Goal: Task Accomplishment & Management: Manage account settings

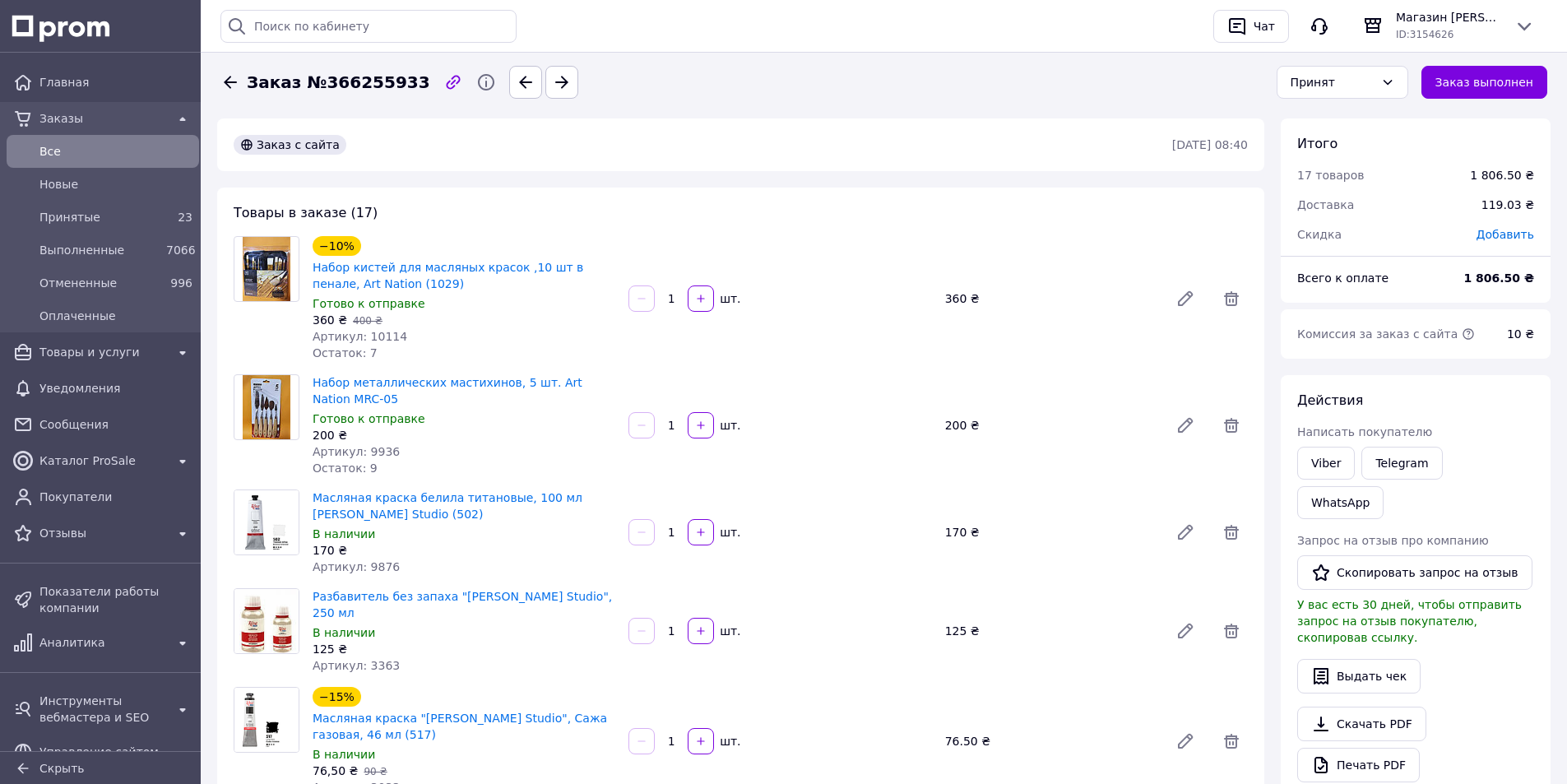
click at [223, 80] on icon at bounding box center [230, 81] width 19 height 19
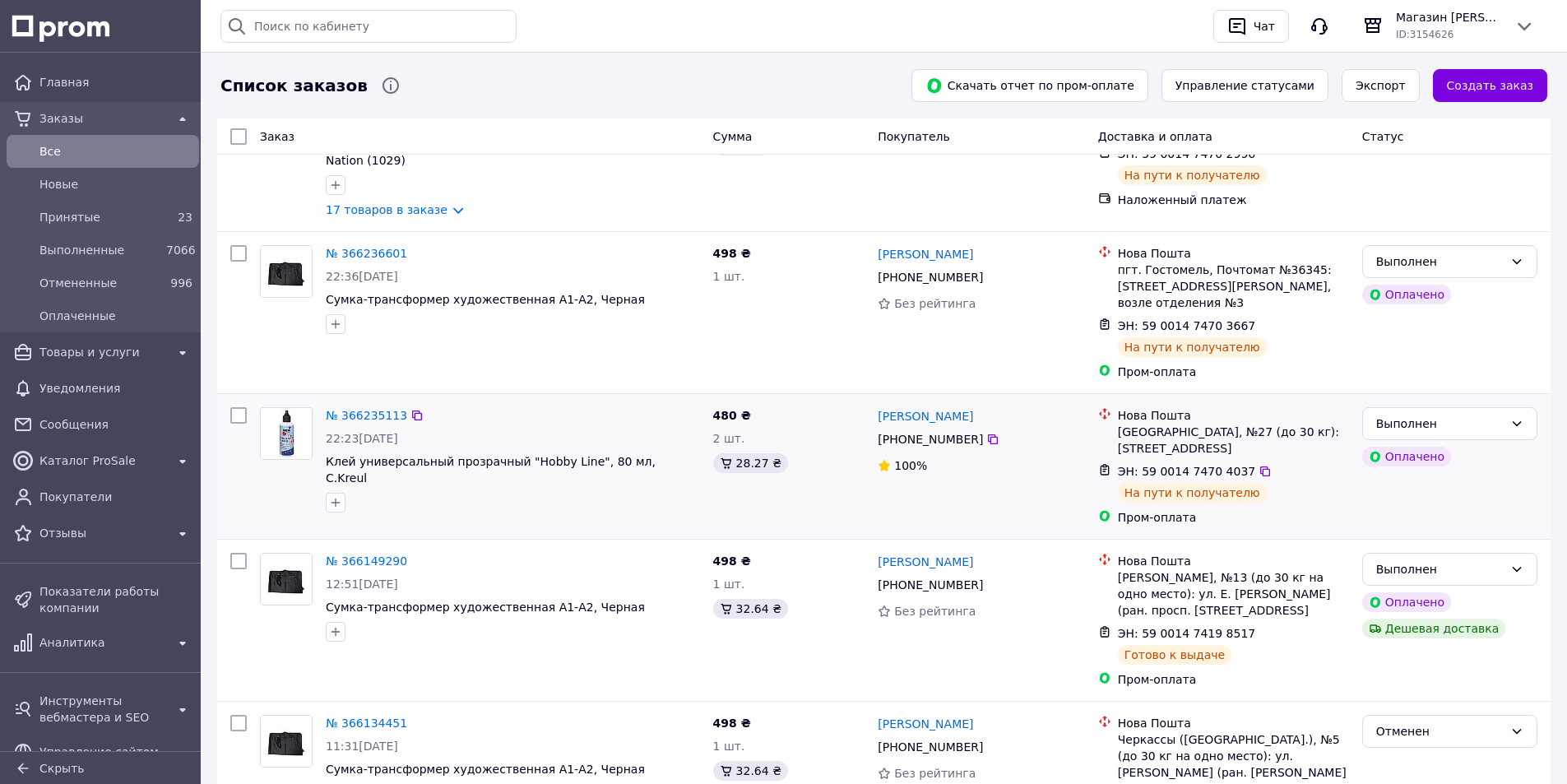
scroll to position [576, 0]
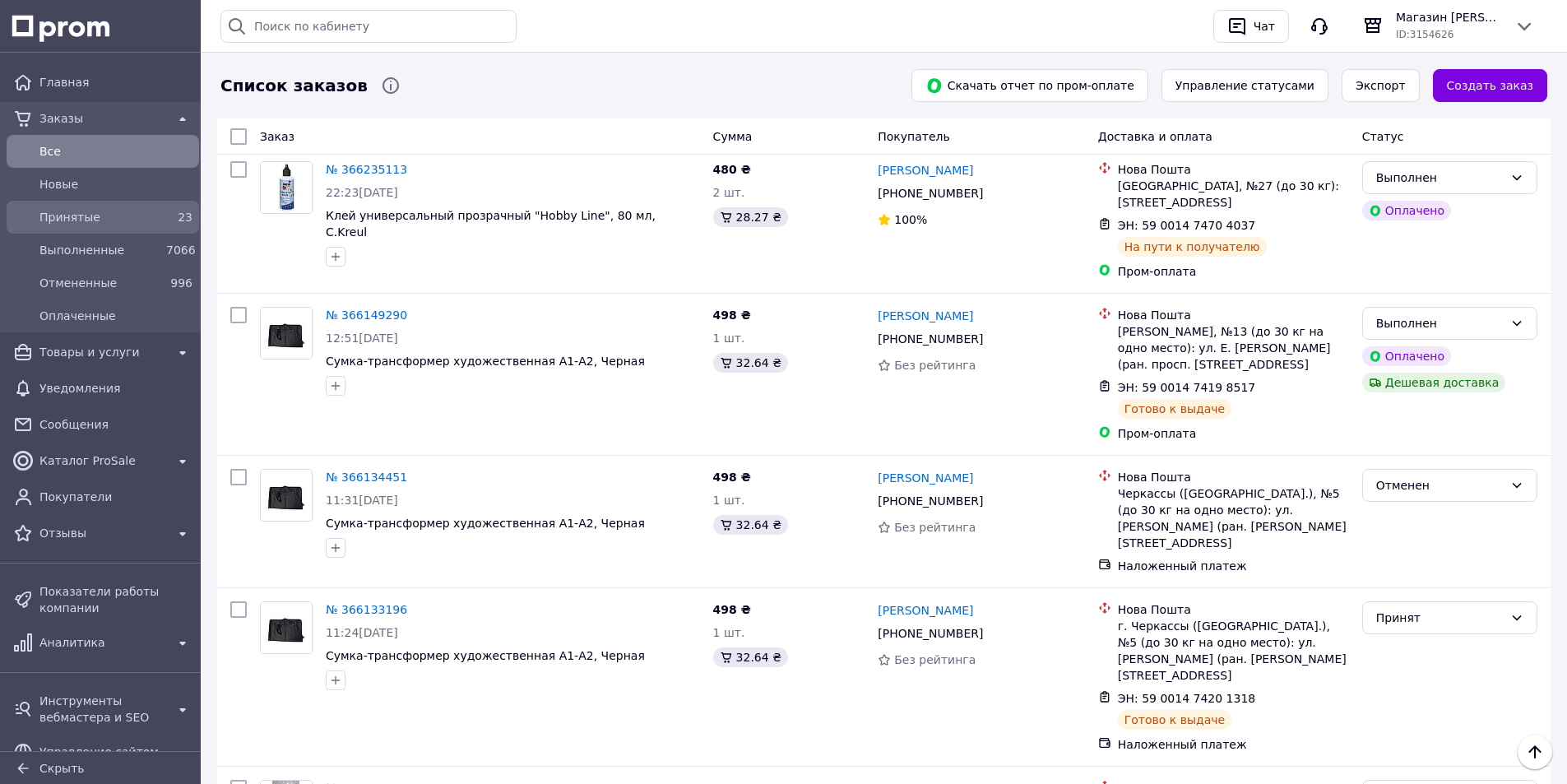
click at [65, 220] on span "Принятые" at bounding box center [100, 217] width 120 height 17
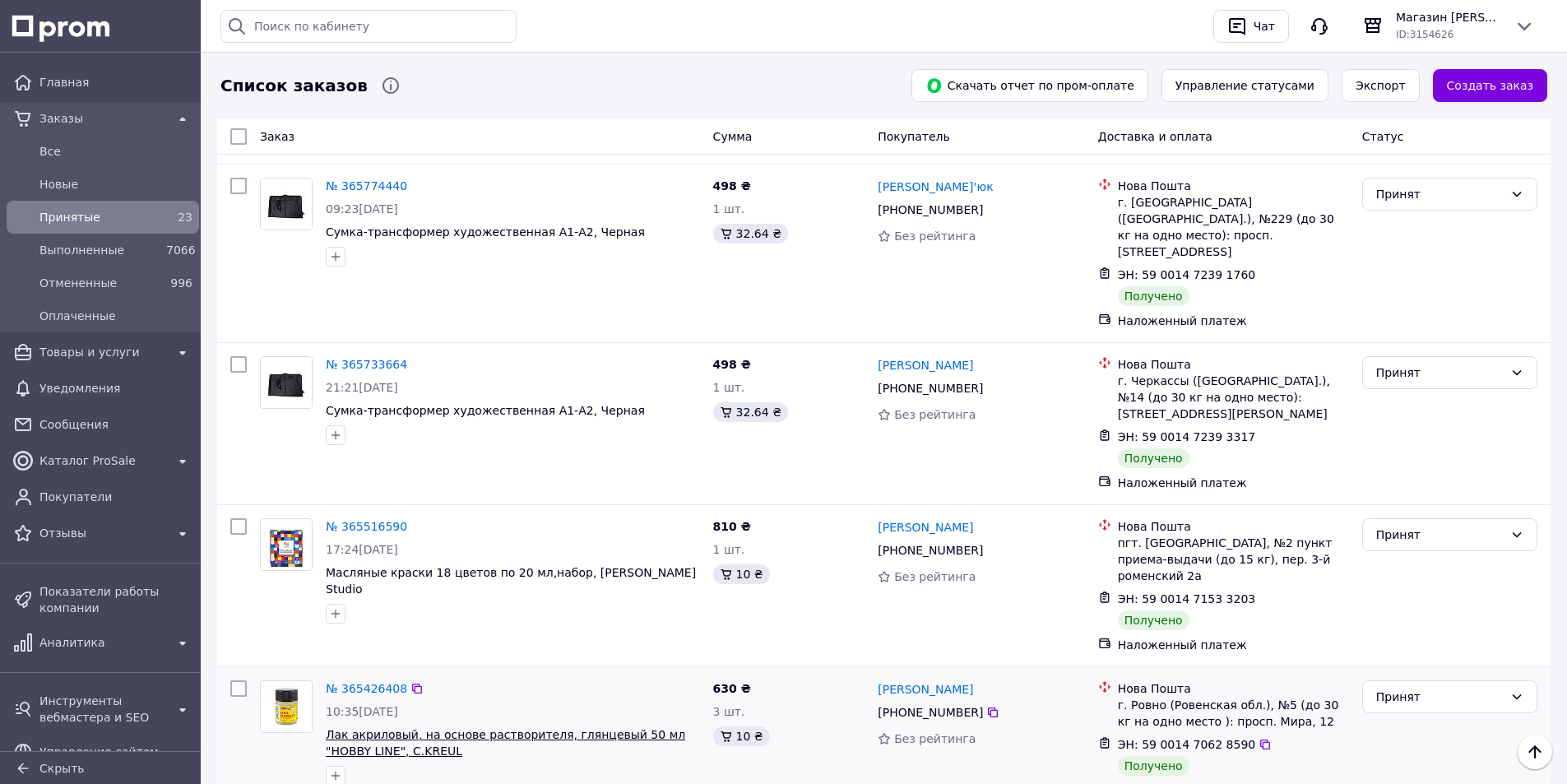
scroll to position [2602, 0]
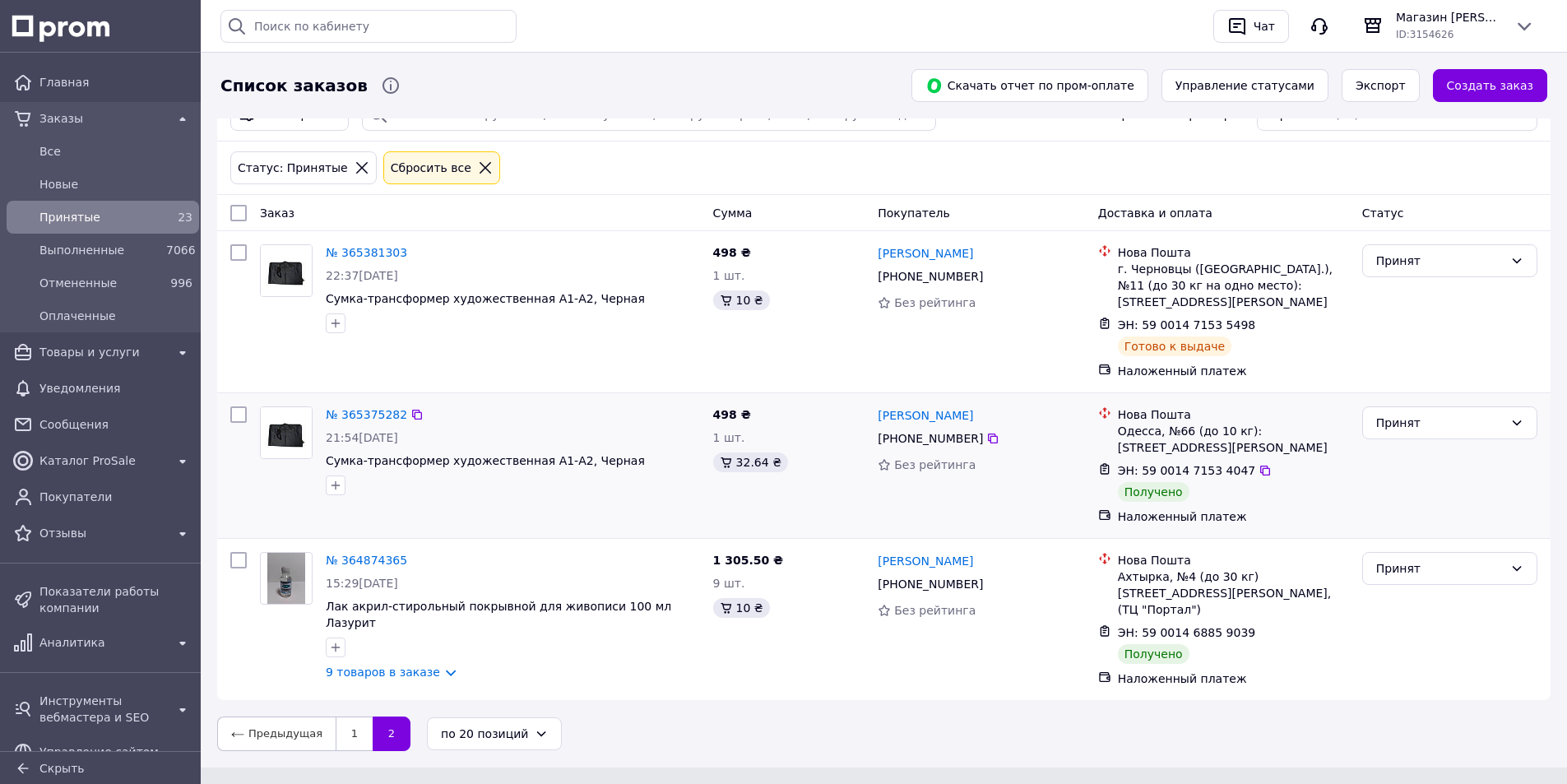
scroll to position [84, 0]
click at [1413, 428] on div "Принят" at bounding box center [1440, 422] width 127 height 18
click at [1413, 446] on li "Выполнен" at bounding box center [1450, 457] width 173 height 30
click at [1396, 566] on div "Принят" at bounding box center [1440, 567] width 127 height 18
click at [1396, 595] on li "Выполнен" at bounding box center [1450, 603] width 173 height 30
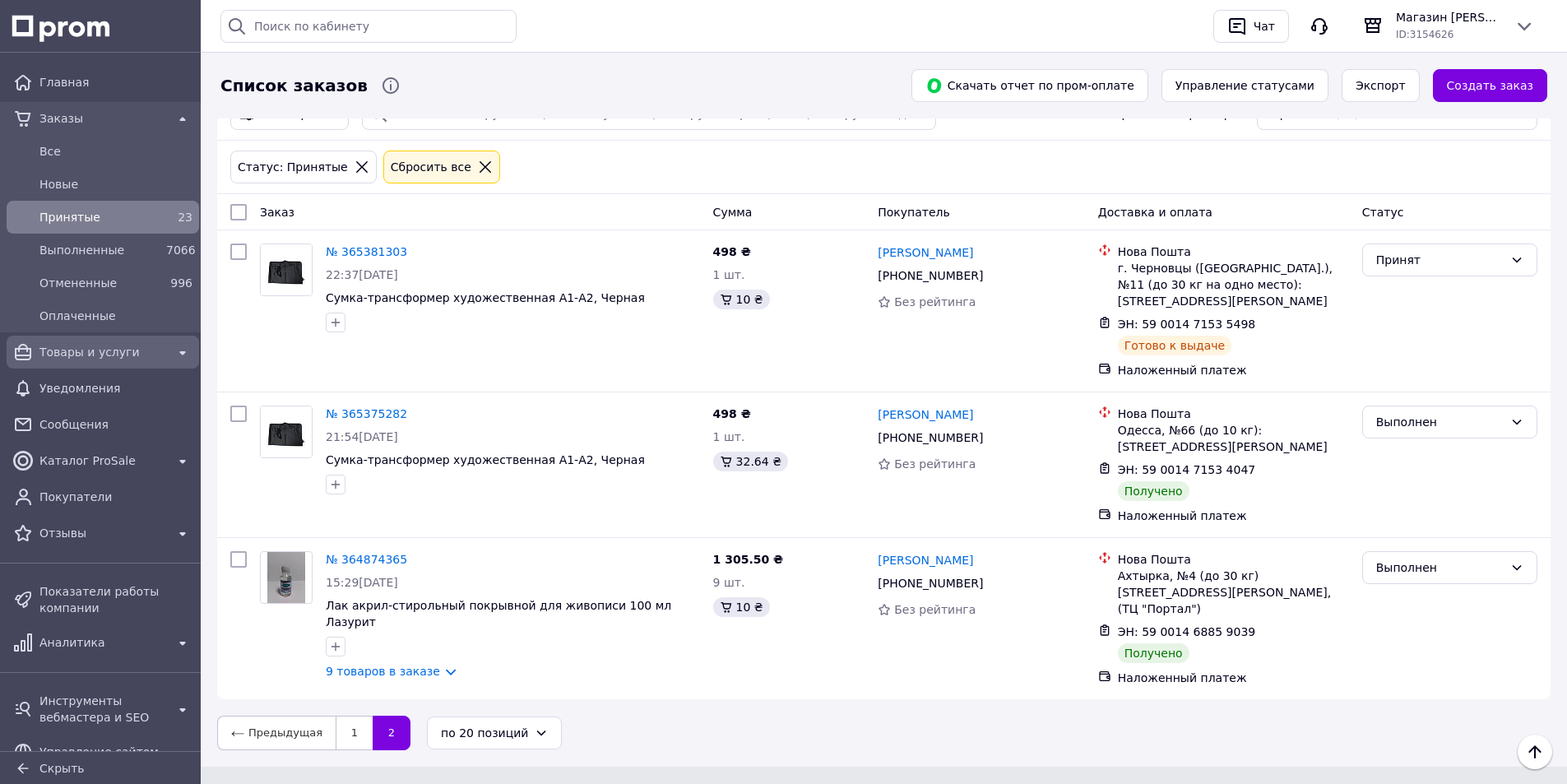
click at [75, 345] on span "Товары и услуги" at bounding box center [102, 352] width 126 height 17
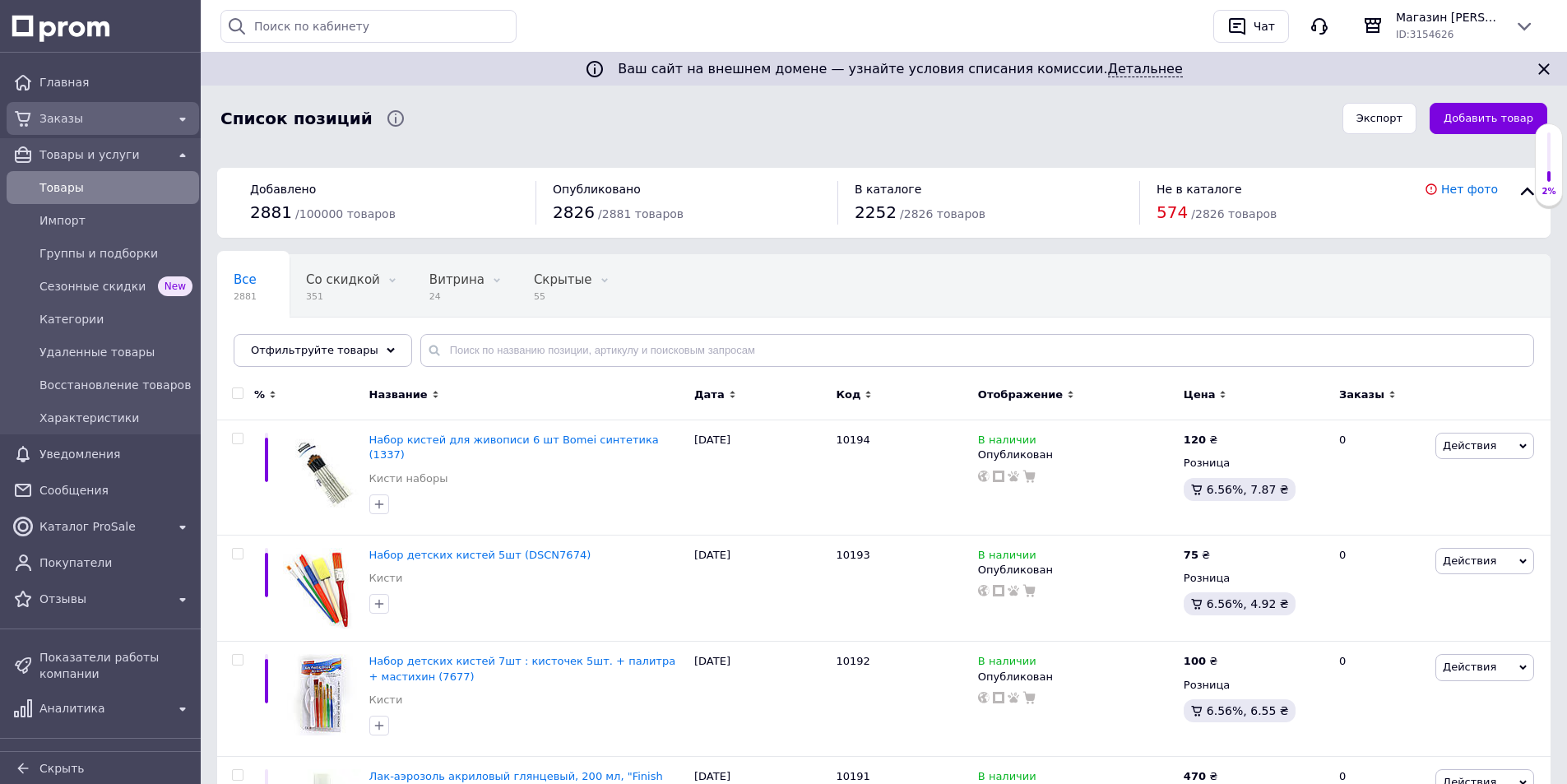
click at [45, 109] on div "Заказы" at bounding box center [102, 118] width 133 height 23
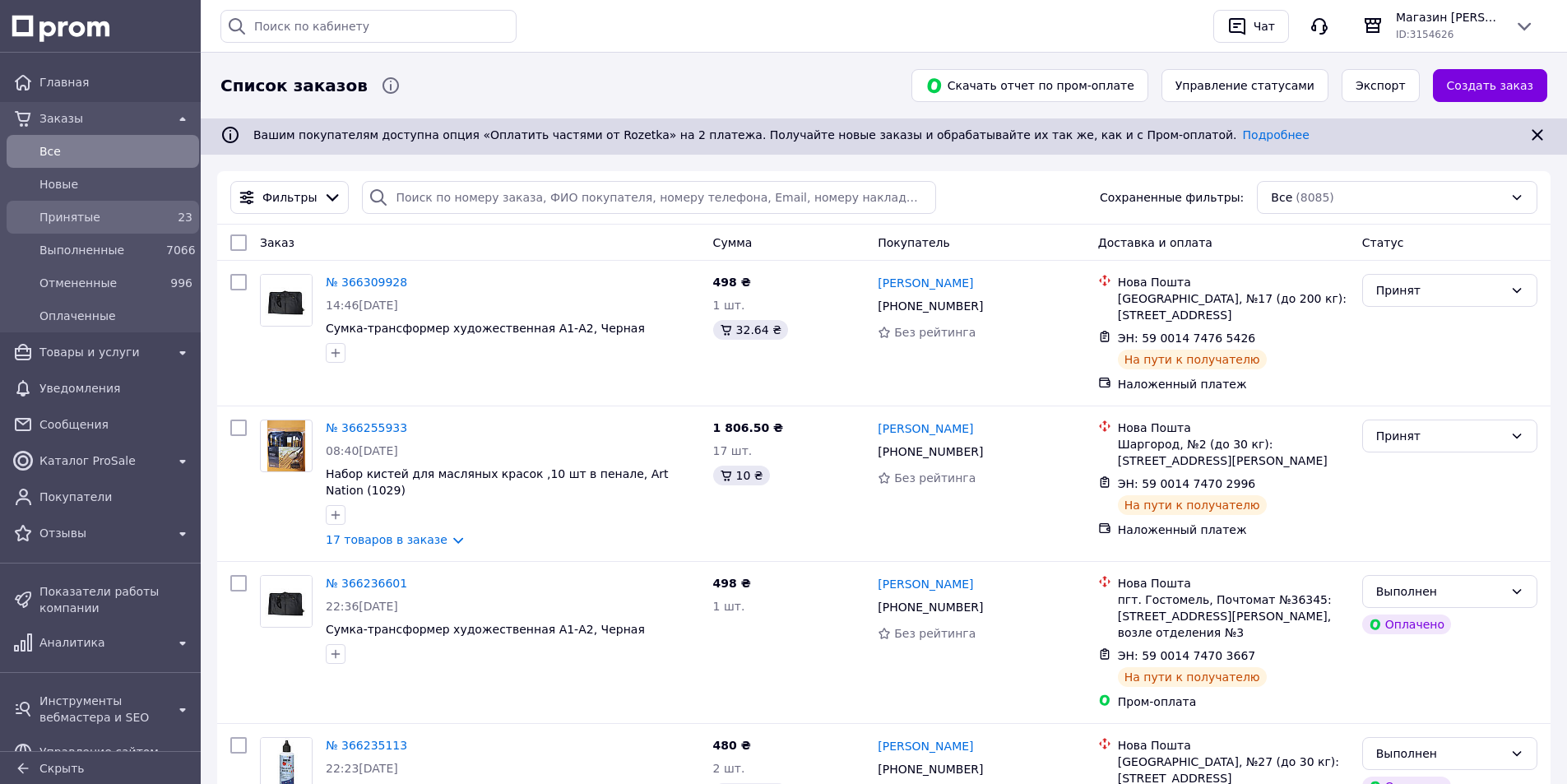
click at [54, 211] on span "Принятые" at bounding box center [100, 217] width 120 height 17
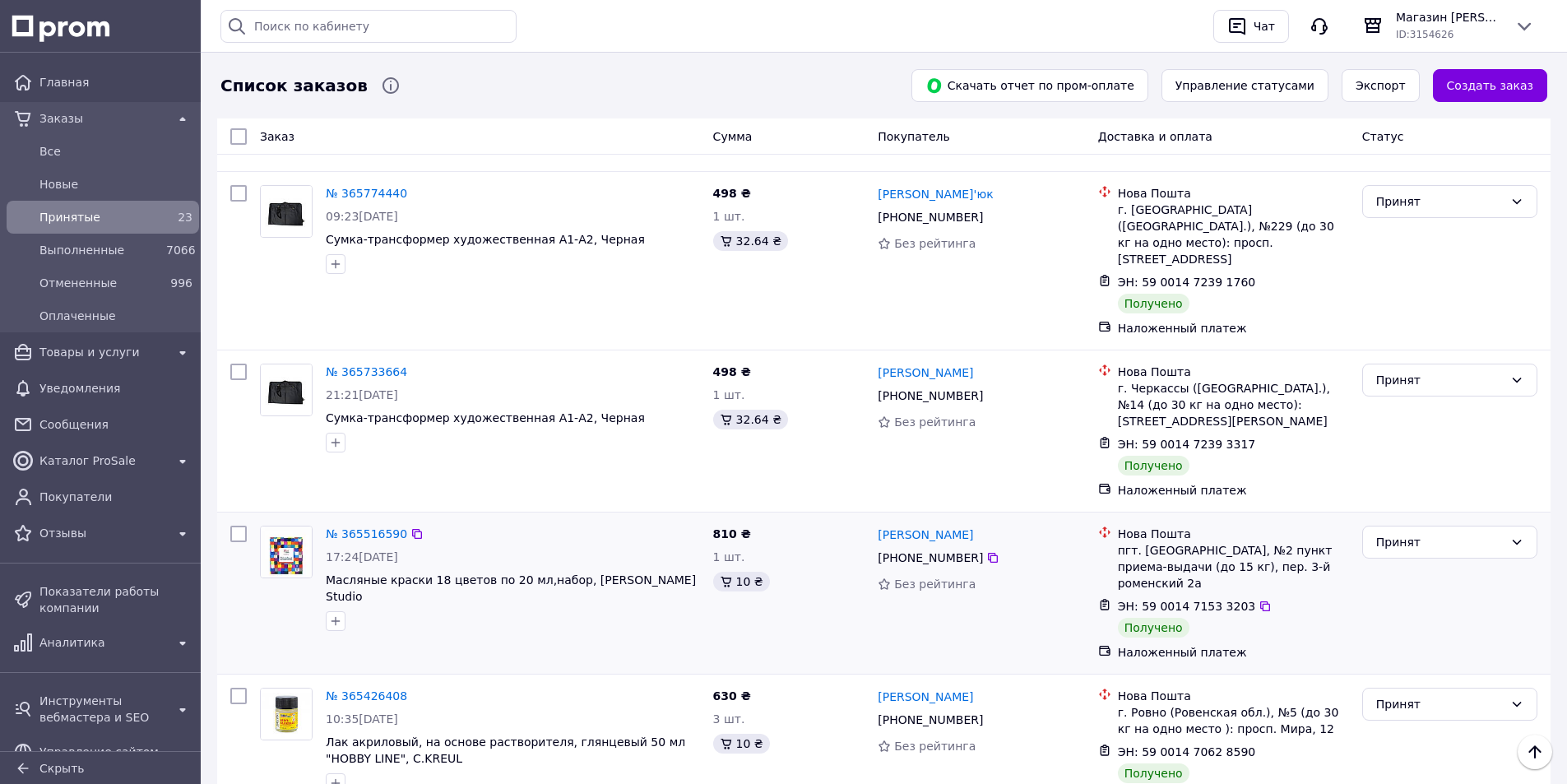
scroll to position [2602, 0]
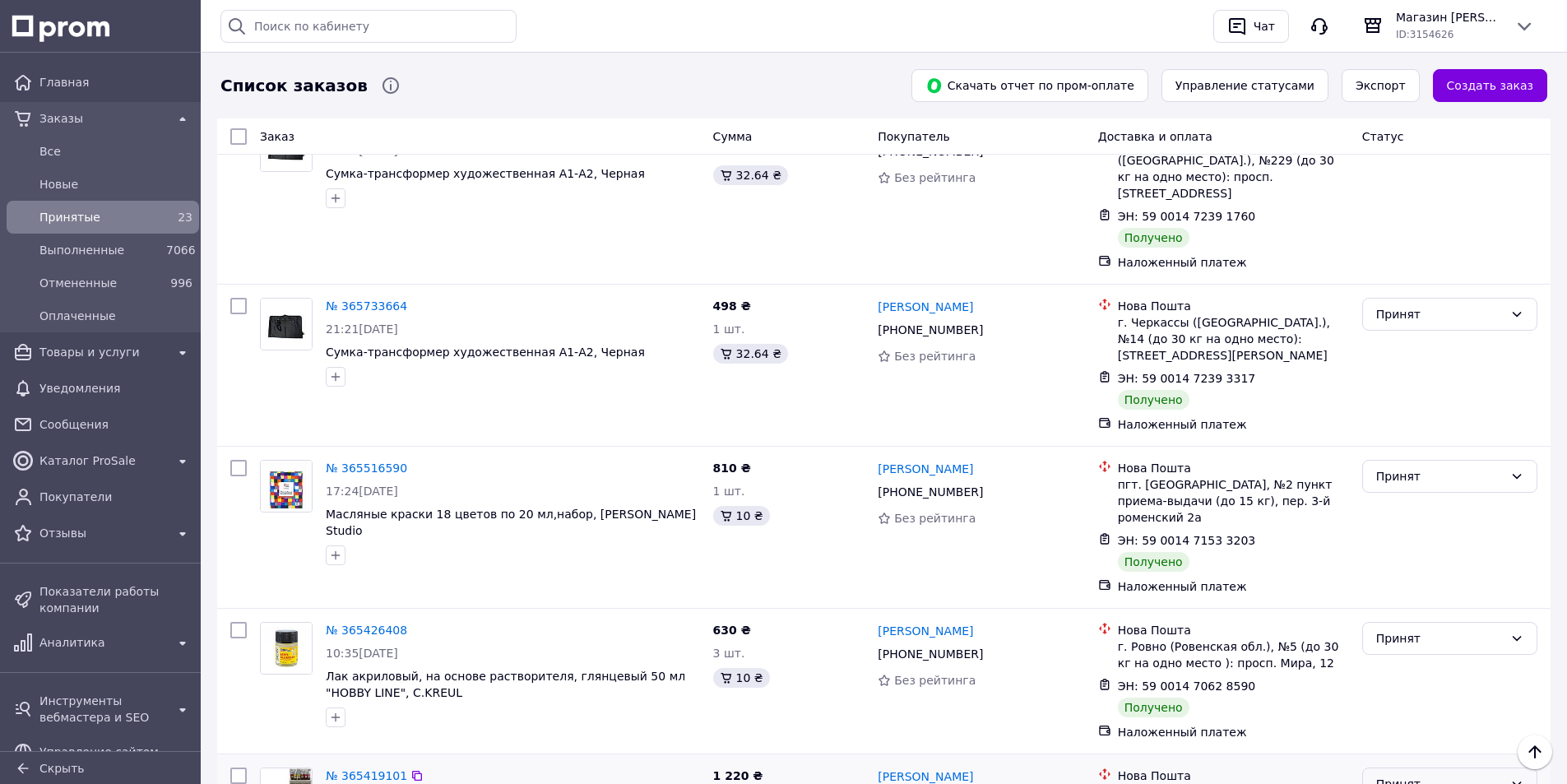
click at [1381, 775] on div "Принят" at bounding box center [1440, 784] width 127 height 18
click at [1393, 595] on li "Выполнен" at bounding box center [1450, 602] width 173 height 30
click at [1430, 629] on div "Принят" at bounding box center [1440, 638] width 127 height 18
click at [1411, 453] on li "Выполнен" at bounding box center [1450, 457] width 173 height 30
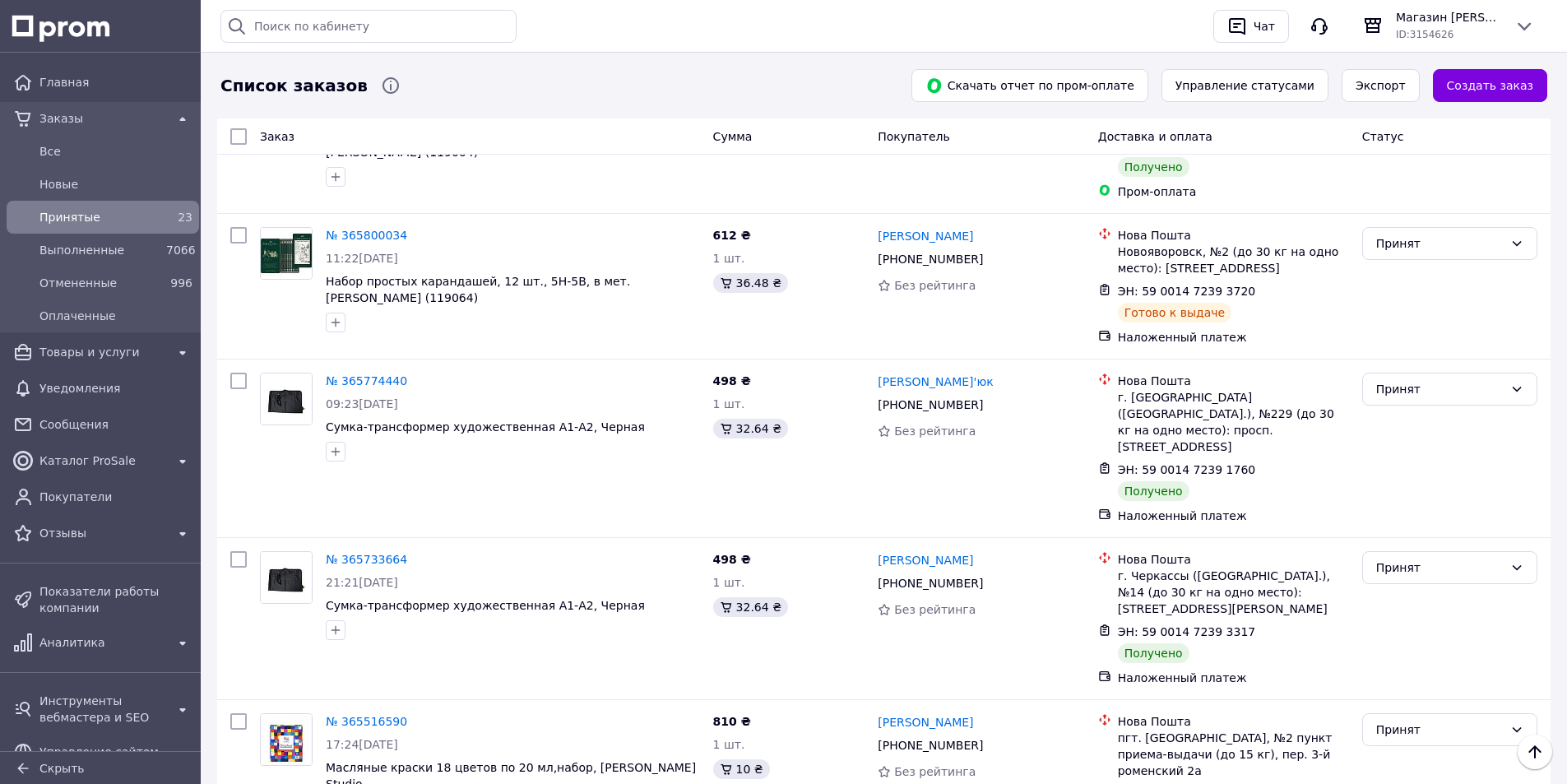
scroll to position [2320, 0]
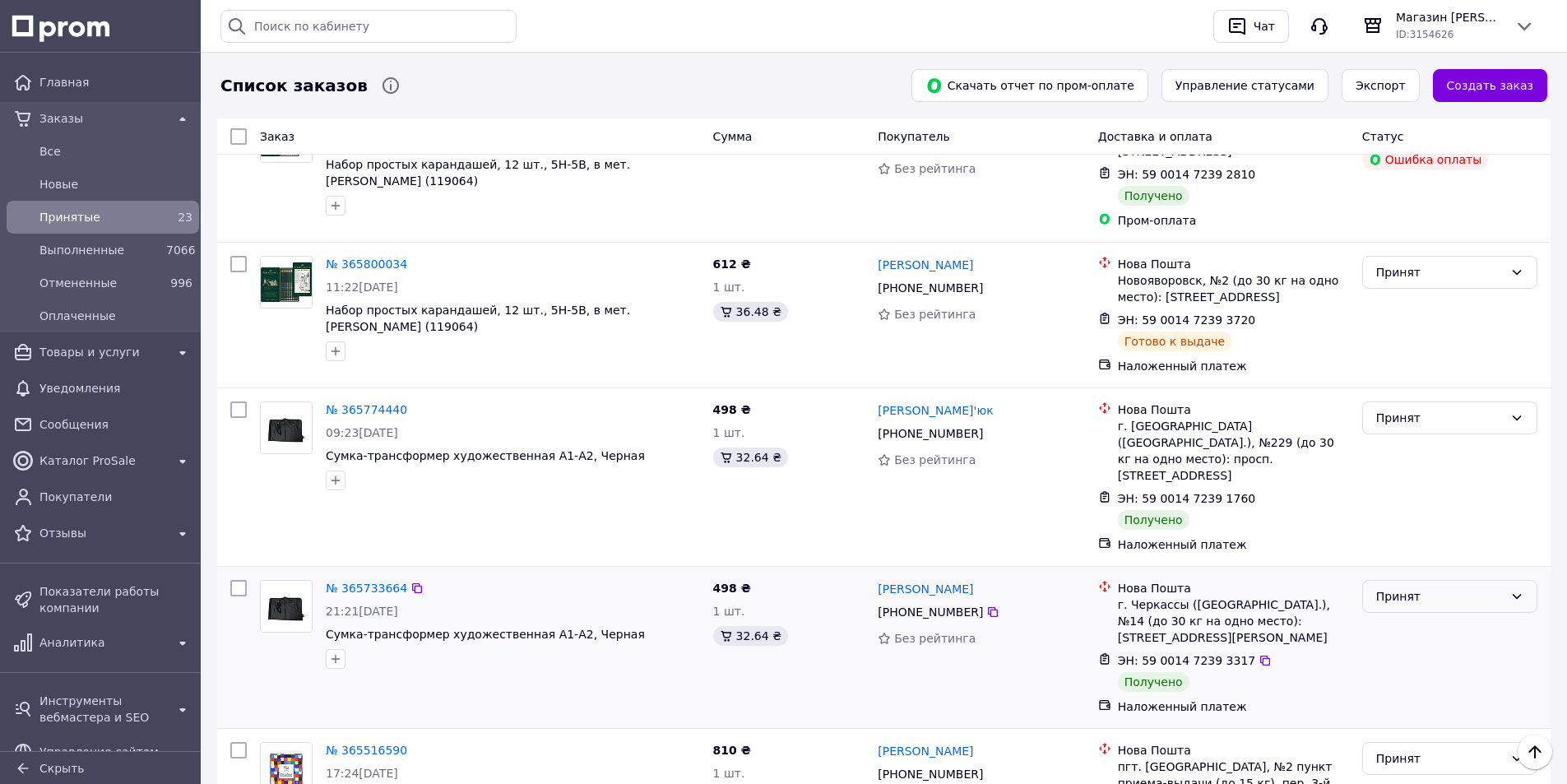
click at [1391, 587] on div "Принят" at bounding box center [1440, 596] width 127 height 18
click at [1391, 427] on li "Выполнен" at bounding box center [1450, 432] width 173 height 30
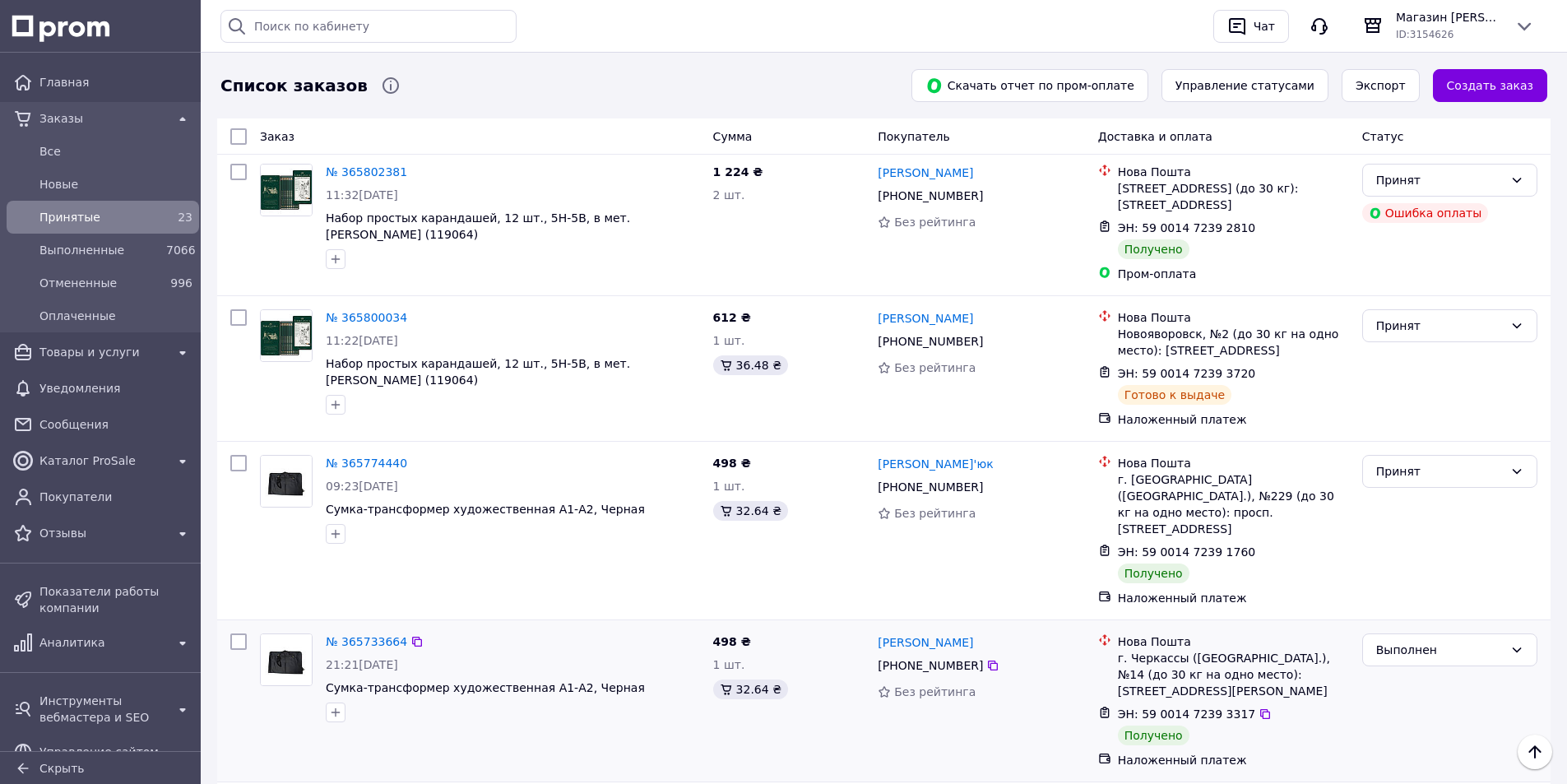
scroll to position [2238, 0]
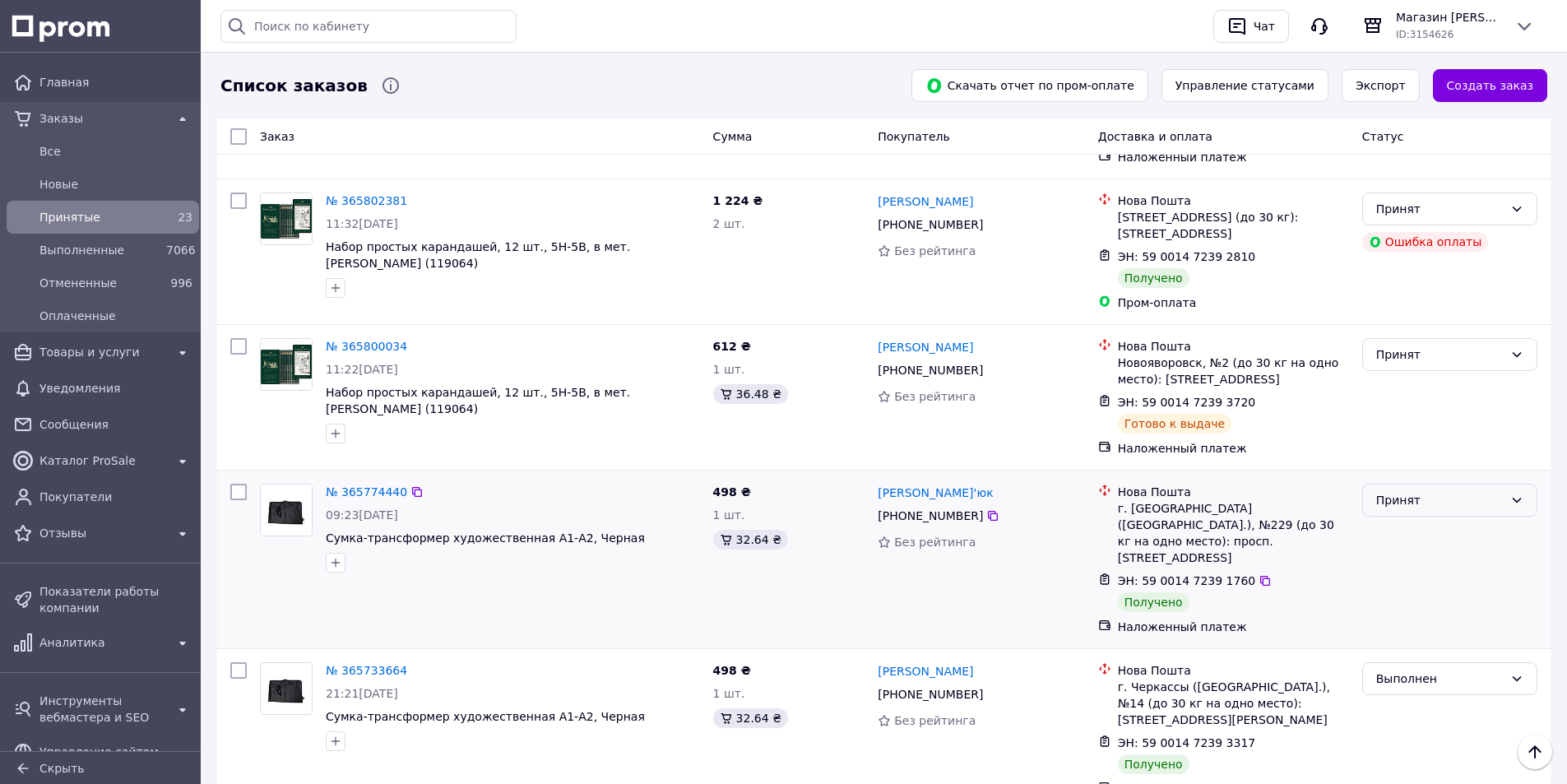
click at [1391, 491] on div "Принят" at bounding box center [1440, 500] width 127 height 18
click at [1392, 369] on li "Выполнен" at bounding box center [1450, 368] width 173 height 30
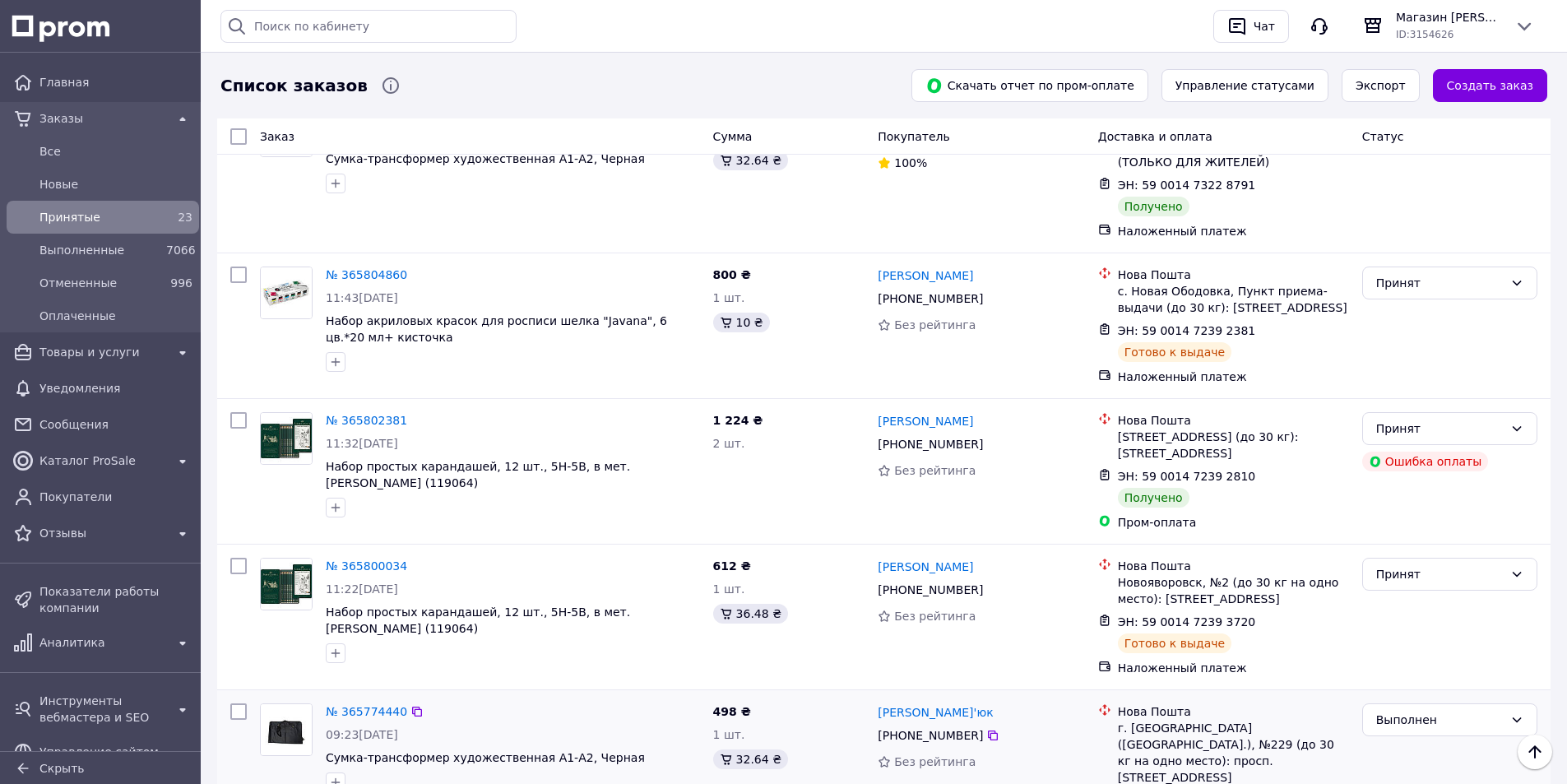
scroll to position [1990, 0]
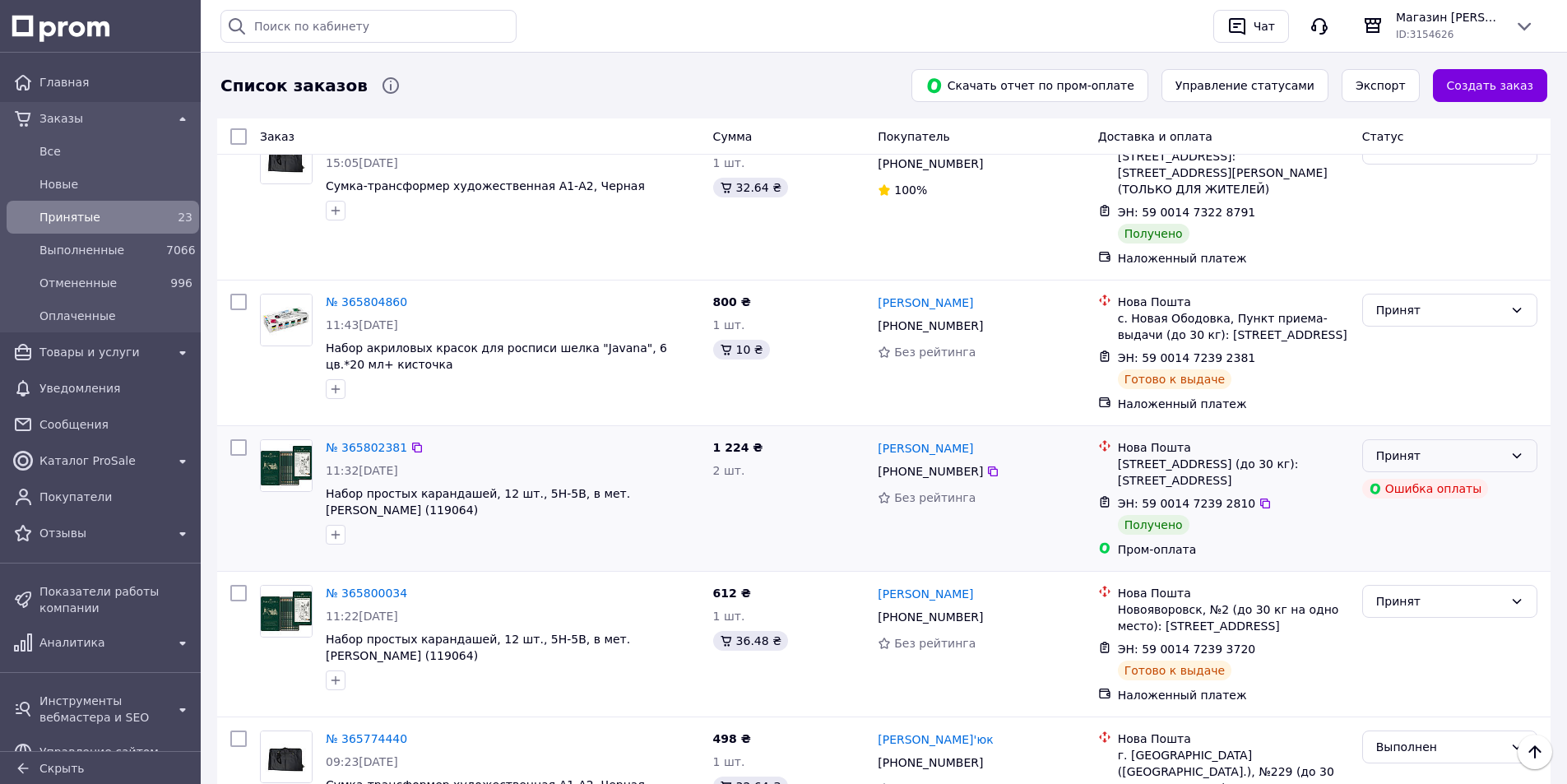
click at [1442, 446] on div "Принят" at bounding box center [1440, 456] width 127 height 18
click at [1409, 321] on li "Выполнен" at bounding box center [1450, 324] width 173 height 30
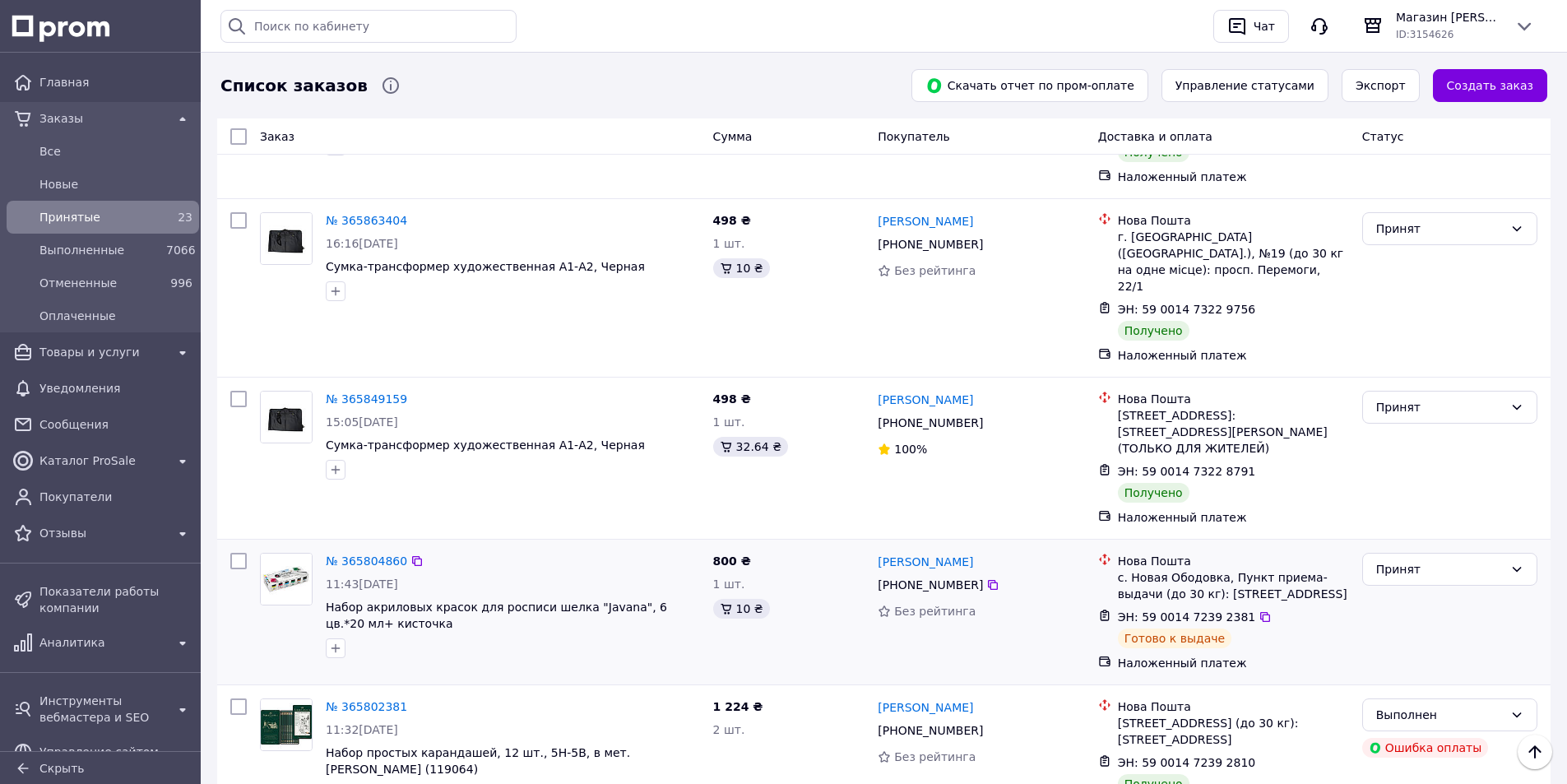
scroll to position [1662, 0]
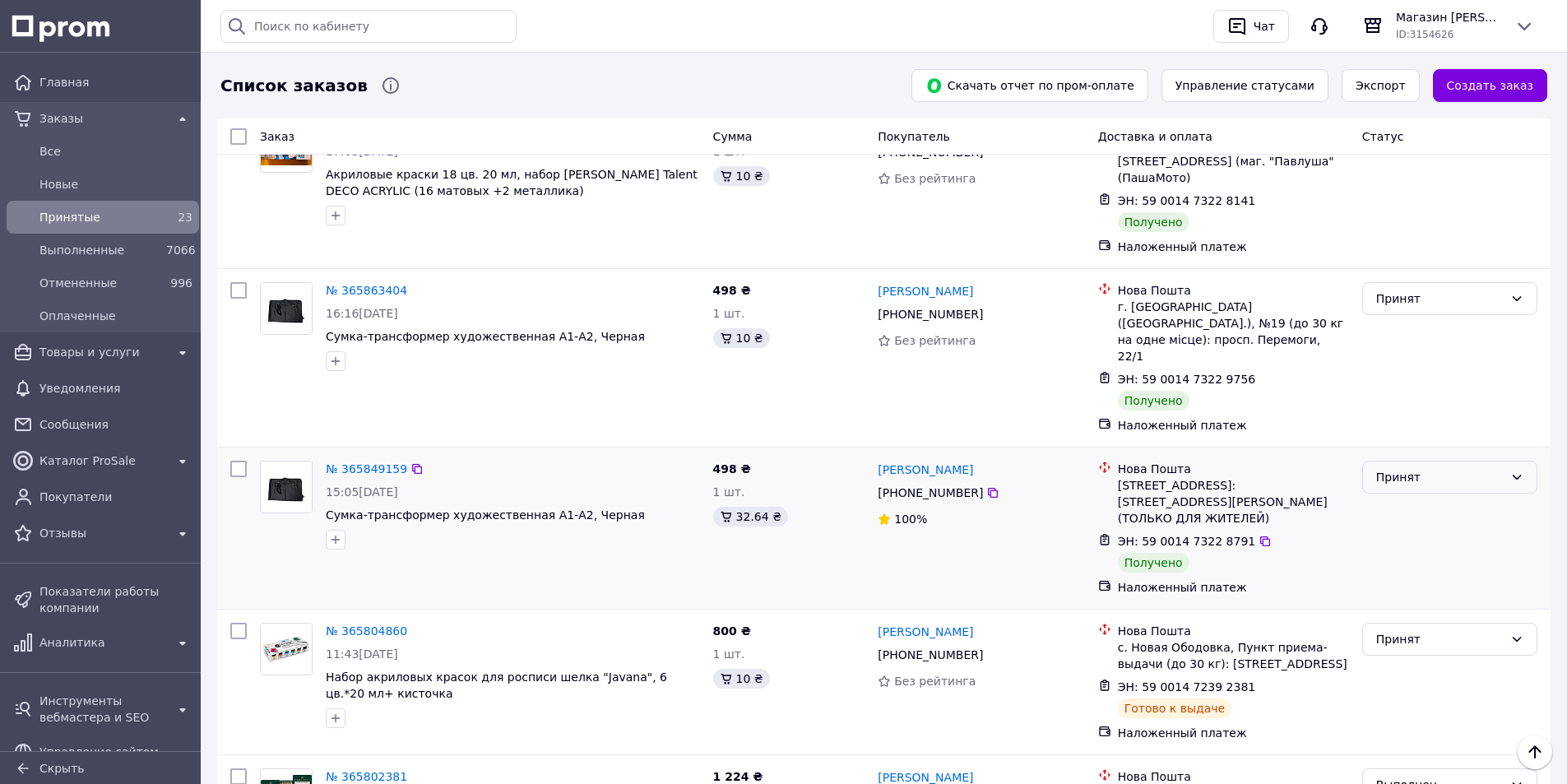
click at [1398, 468] on div "Принят" at bounding box center [1440, 477] width 127 height 18
click at [1385, 345] on li "Выполнен" at bounding box center [1450, 345] width 173 height 30
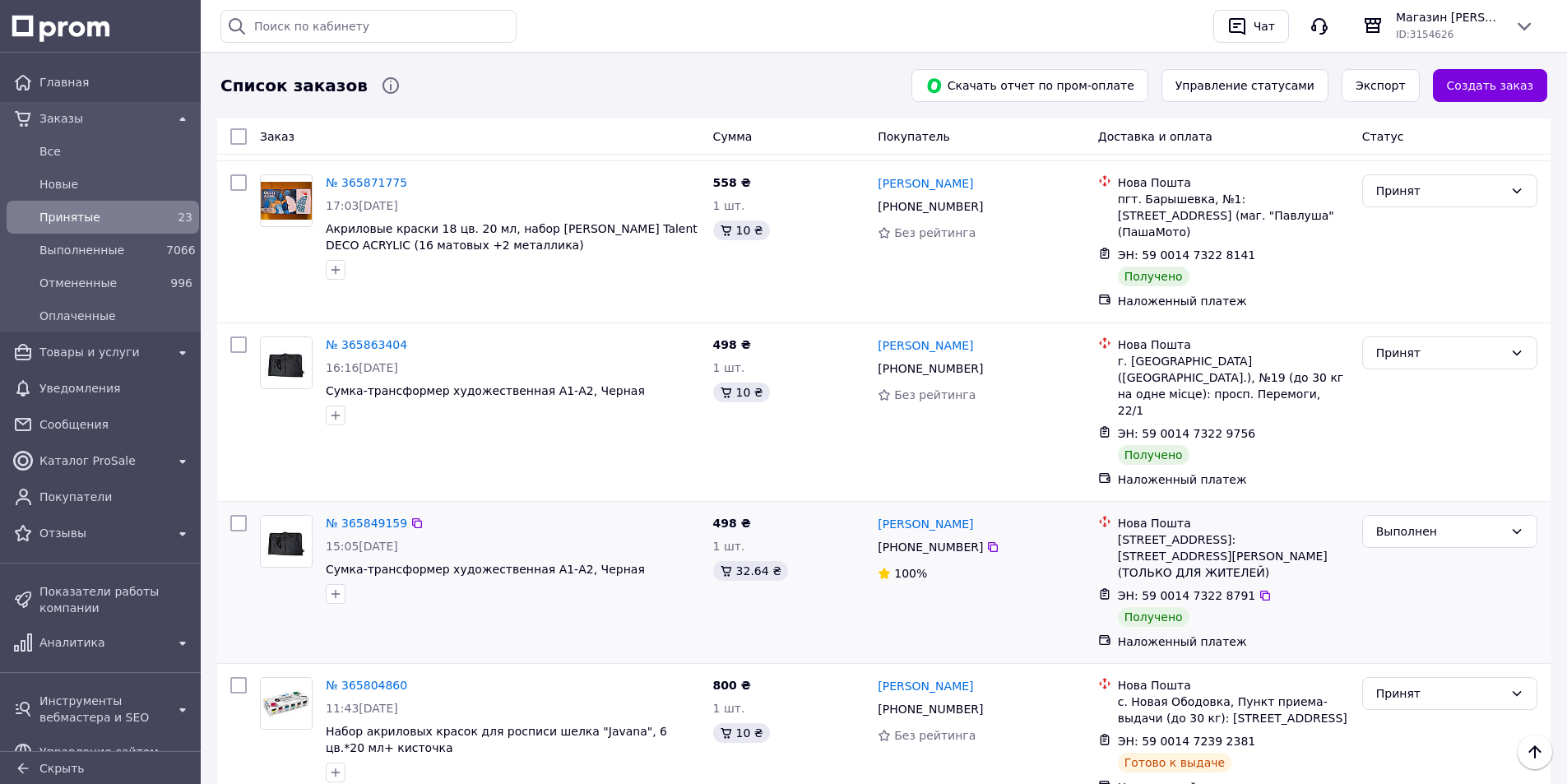
scroll to position [1579, 0]
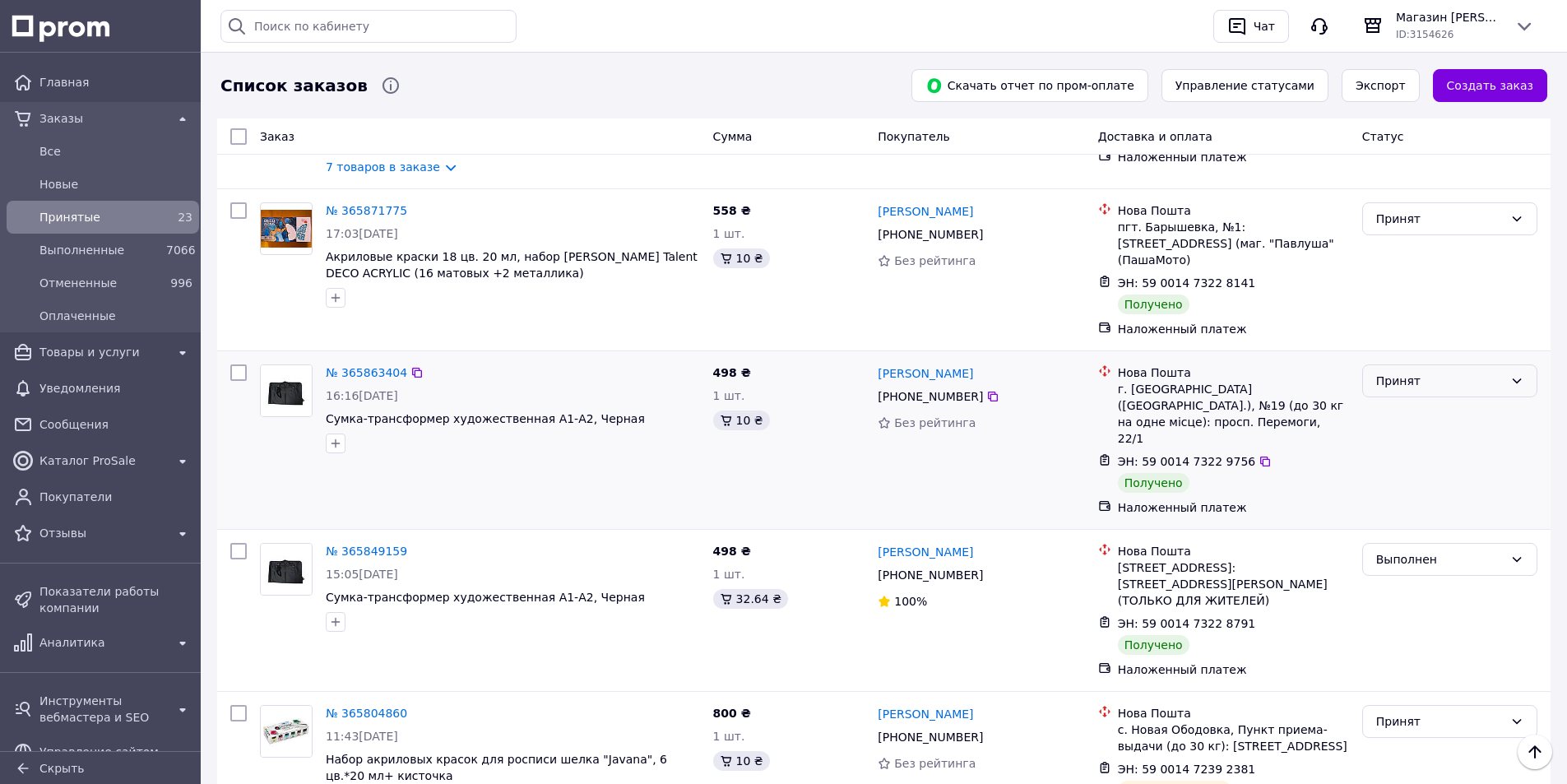
click at [1401, 372] on div "Принят" at bounding box center [1440, 381] width 127 height 18
click at [1406, 274] on li "Выполнен" at bounding box center [1450, 282] width 173 height 30
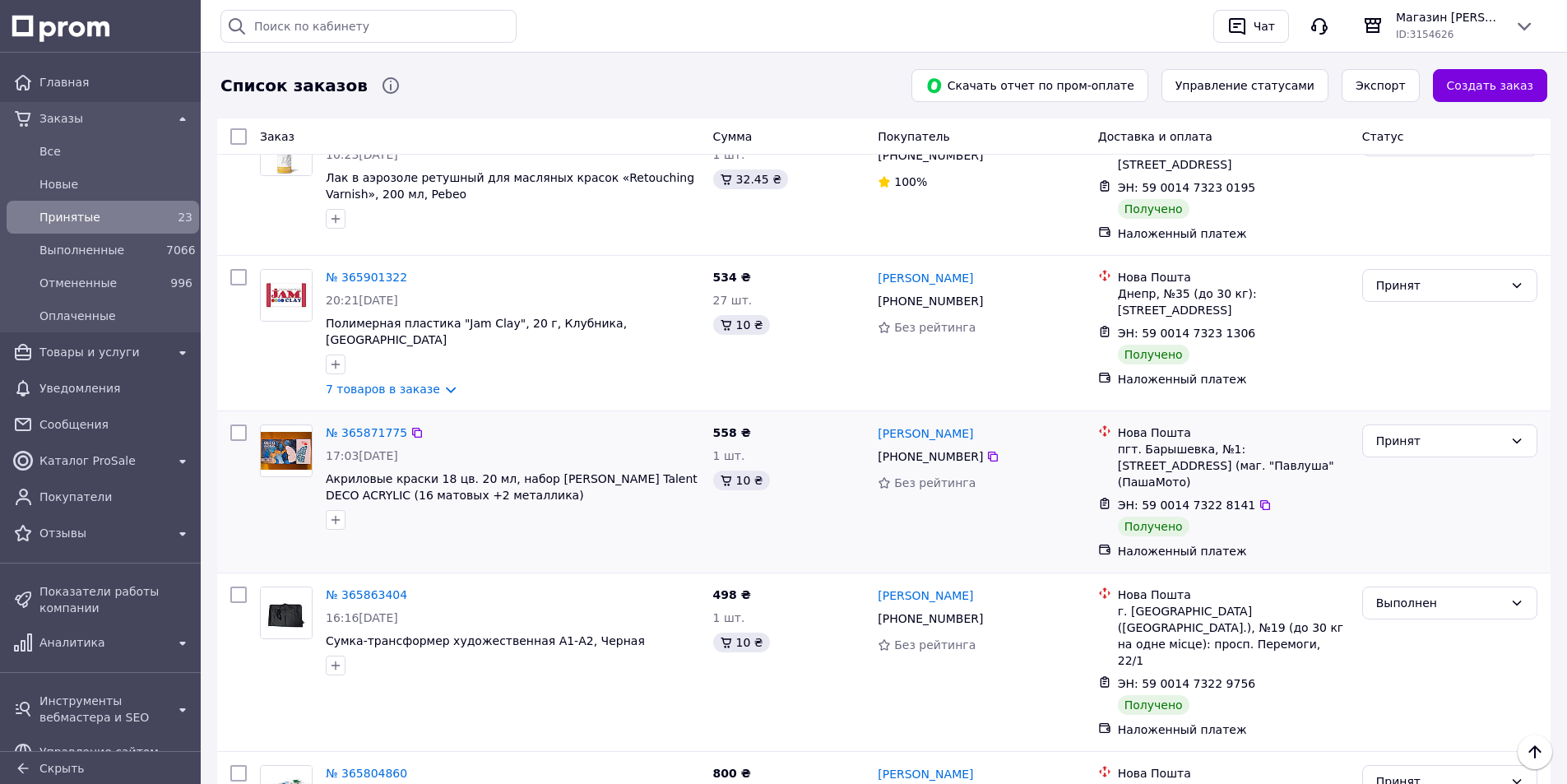
scroll to position [1333, 0]
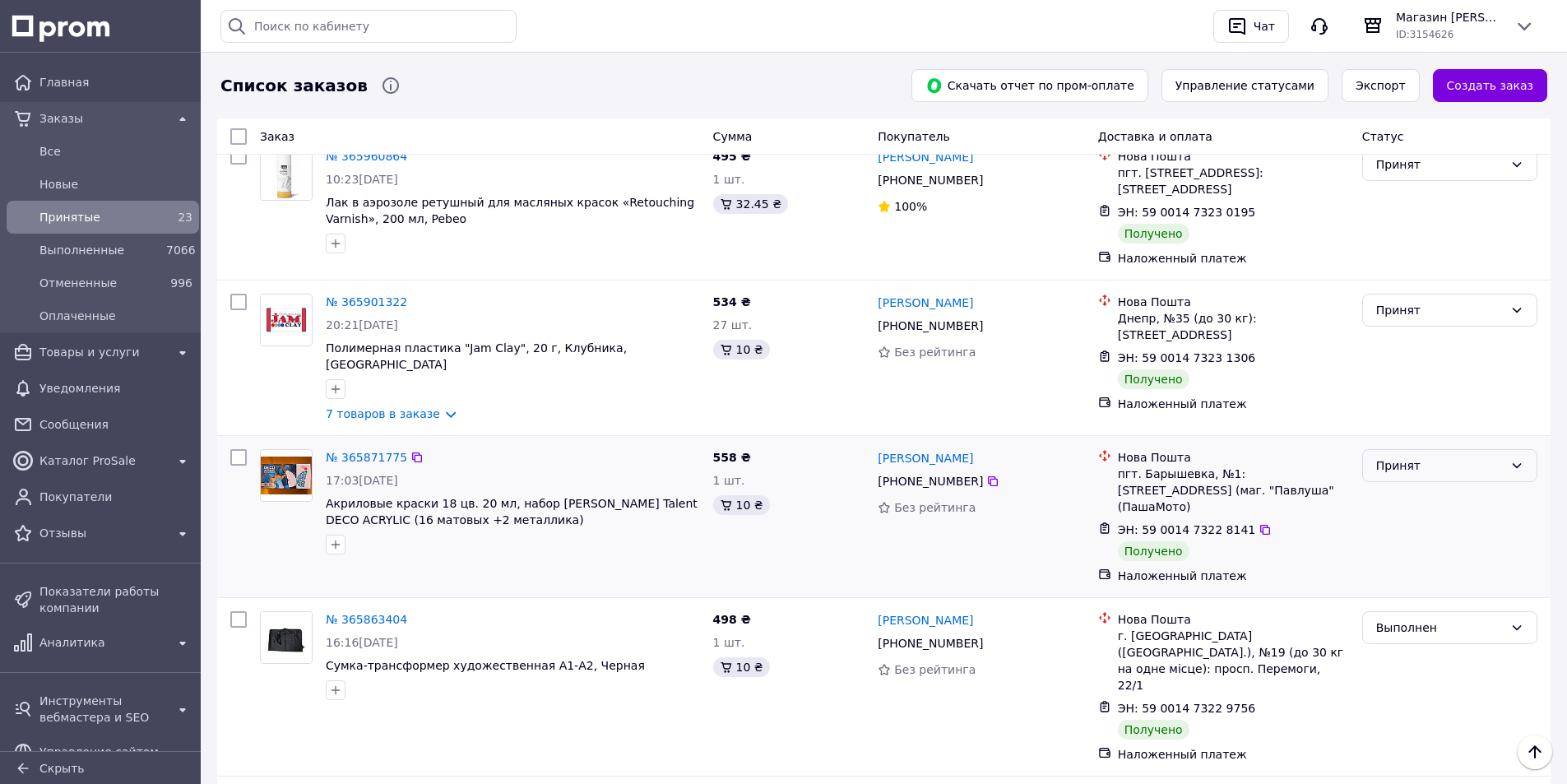
click at [1406, 457] on div "Принят" at bounding box center [1440, 466] width 127 height 18
click at [1400, 378] on li "Выполнен" at bounding box center [1450, 383] width 173 height 30
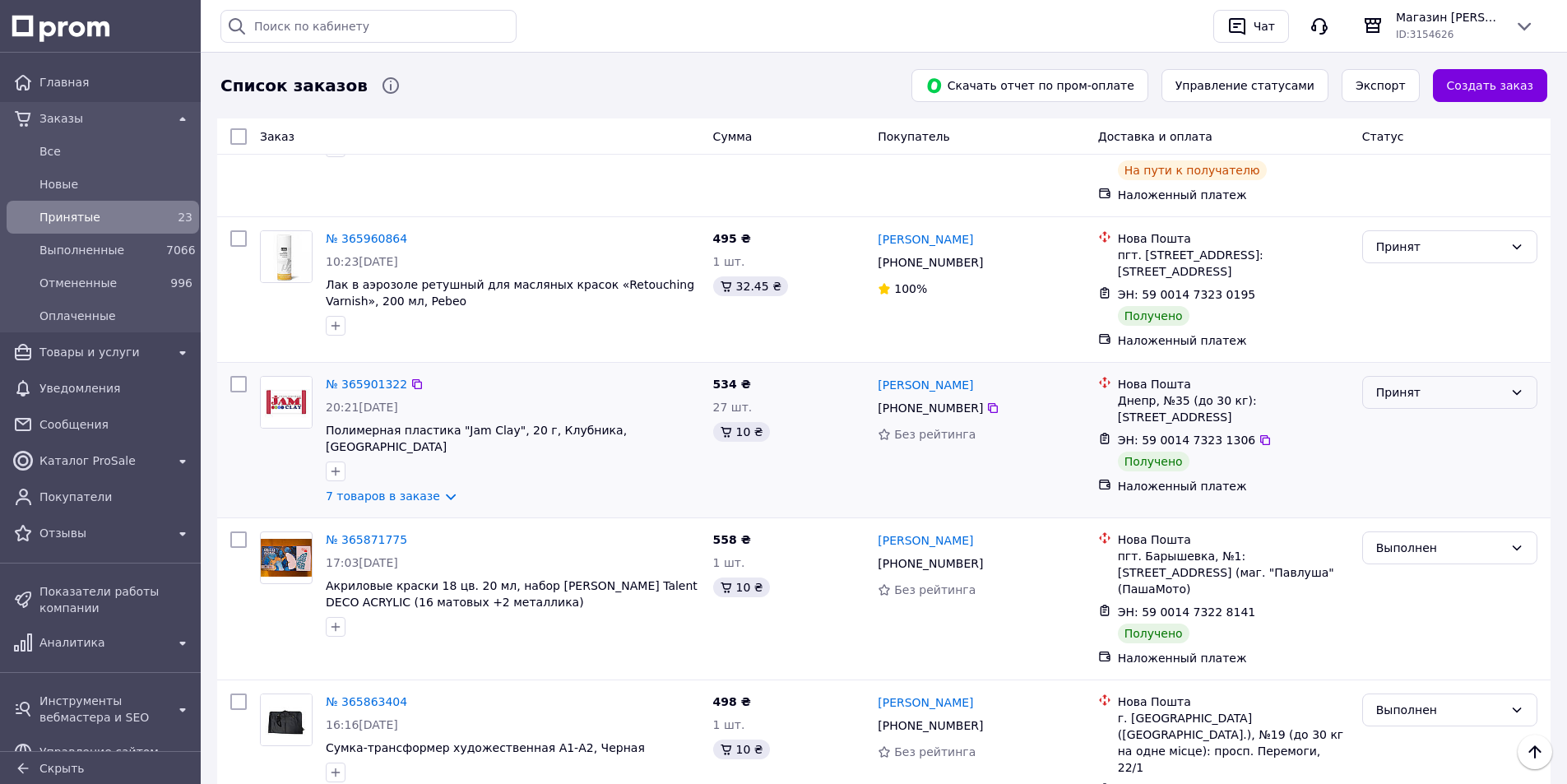
click at [1400, 383] on div "Принят" at bounding box center [1440, 392] width 127 height 18
click at [1394, 318] on li "Выполнен" at bounding box center [1450, 320] width 173 height 30
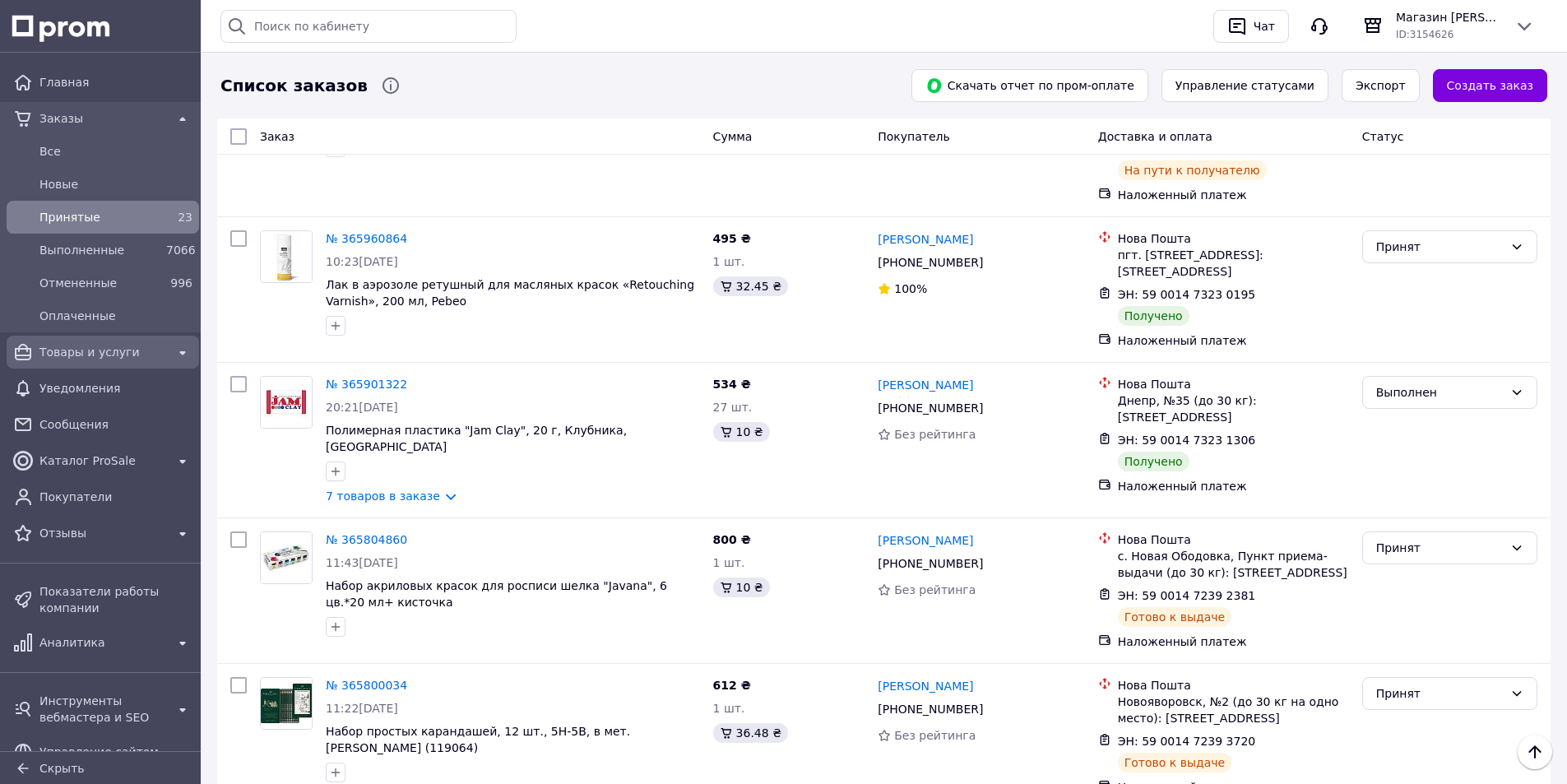
click at [94, 350] on span "Товары и услуги" at bounding box center [102, 352] width 126 height 17
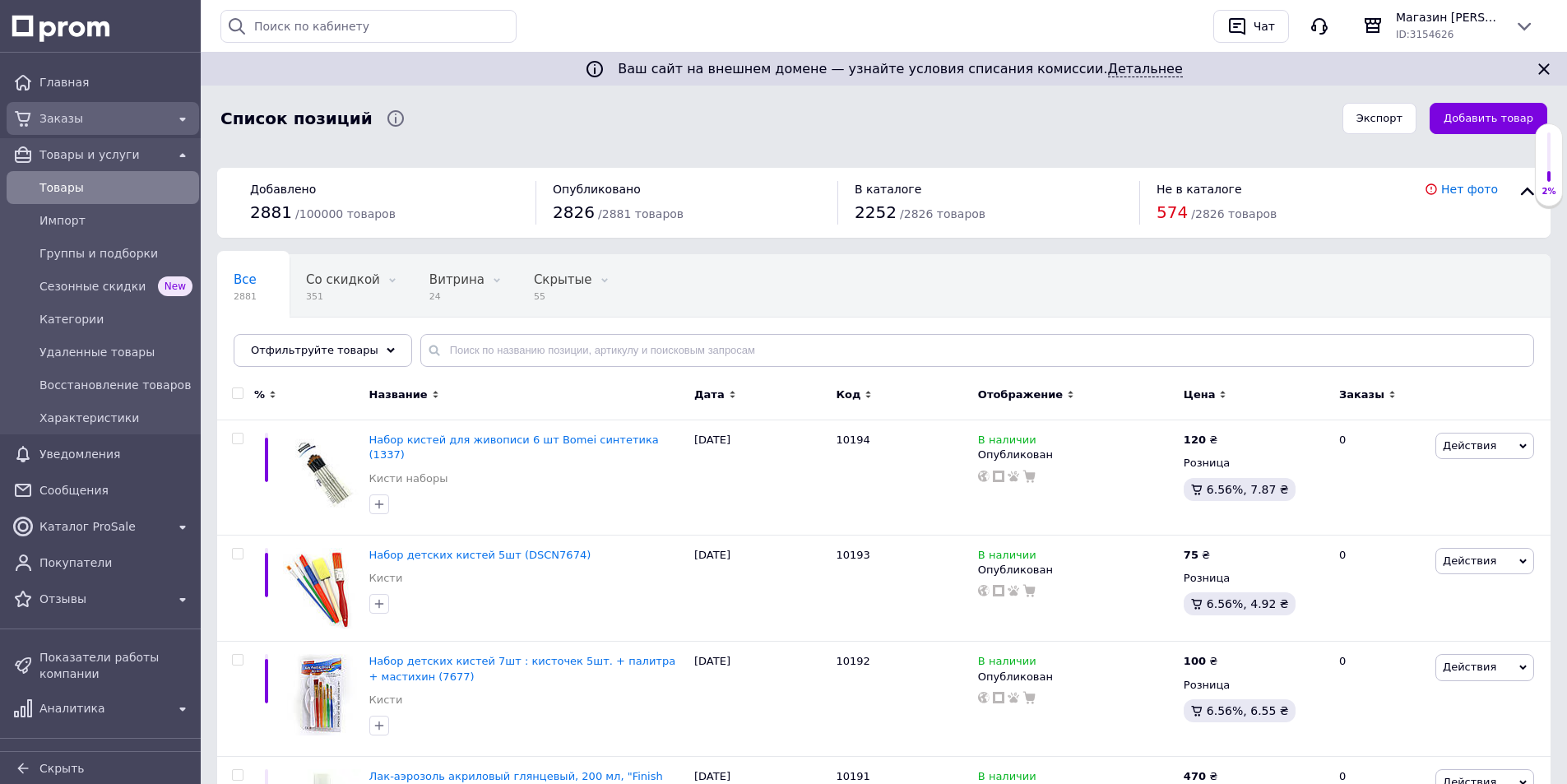
click at [56, 114] on span "Заказы" at bounding box center [102, 118] width 126 height 17
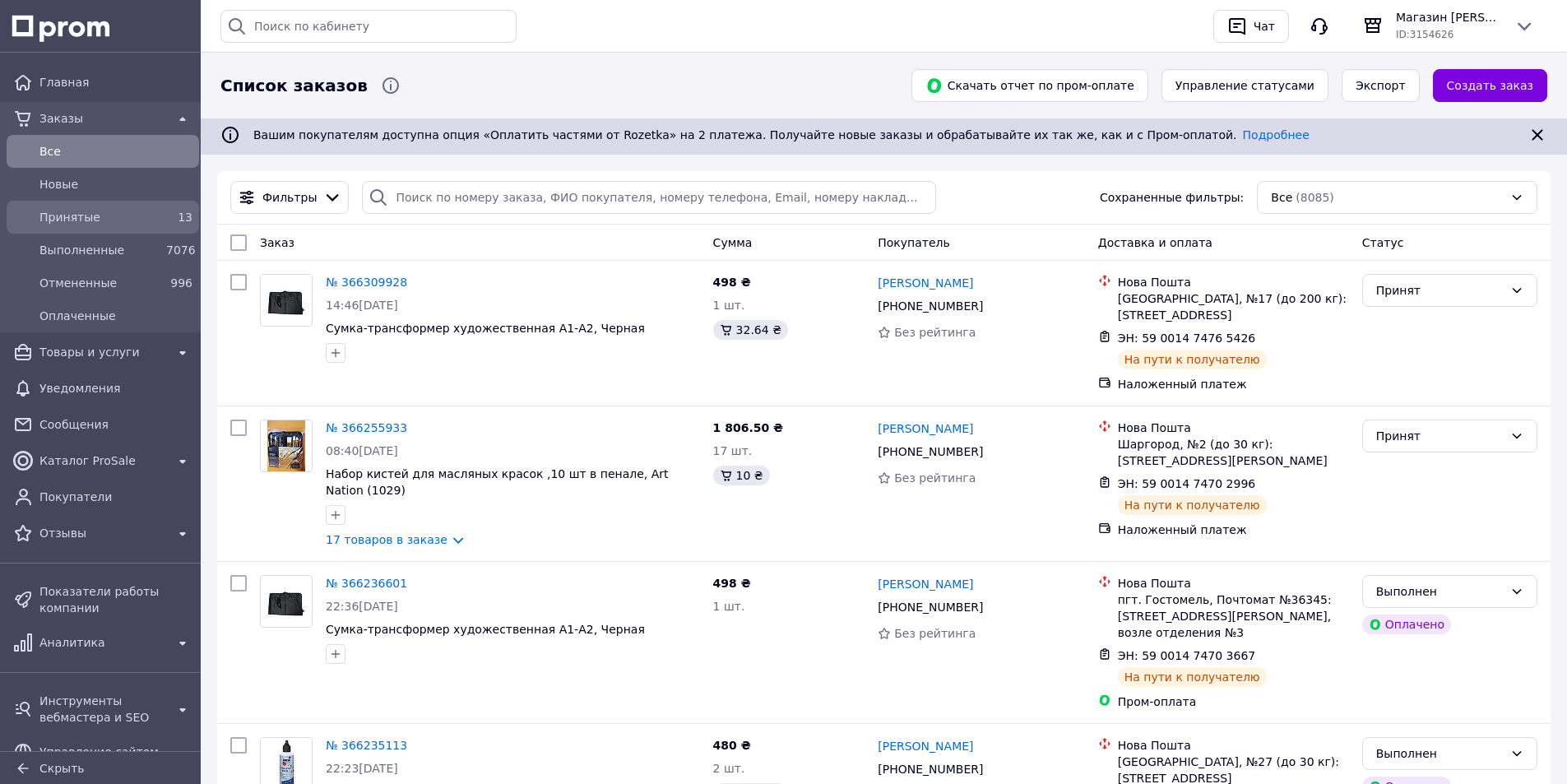
click at [77, 216] on span "Принятые" at bounding box center [100, 217] width 120 height 17
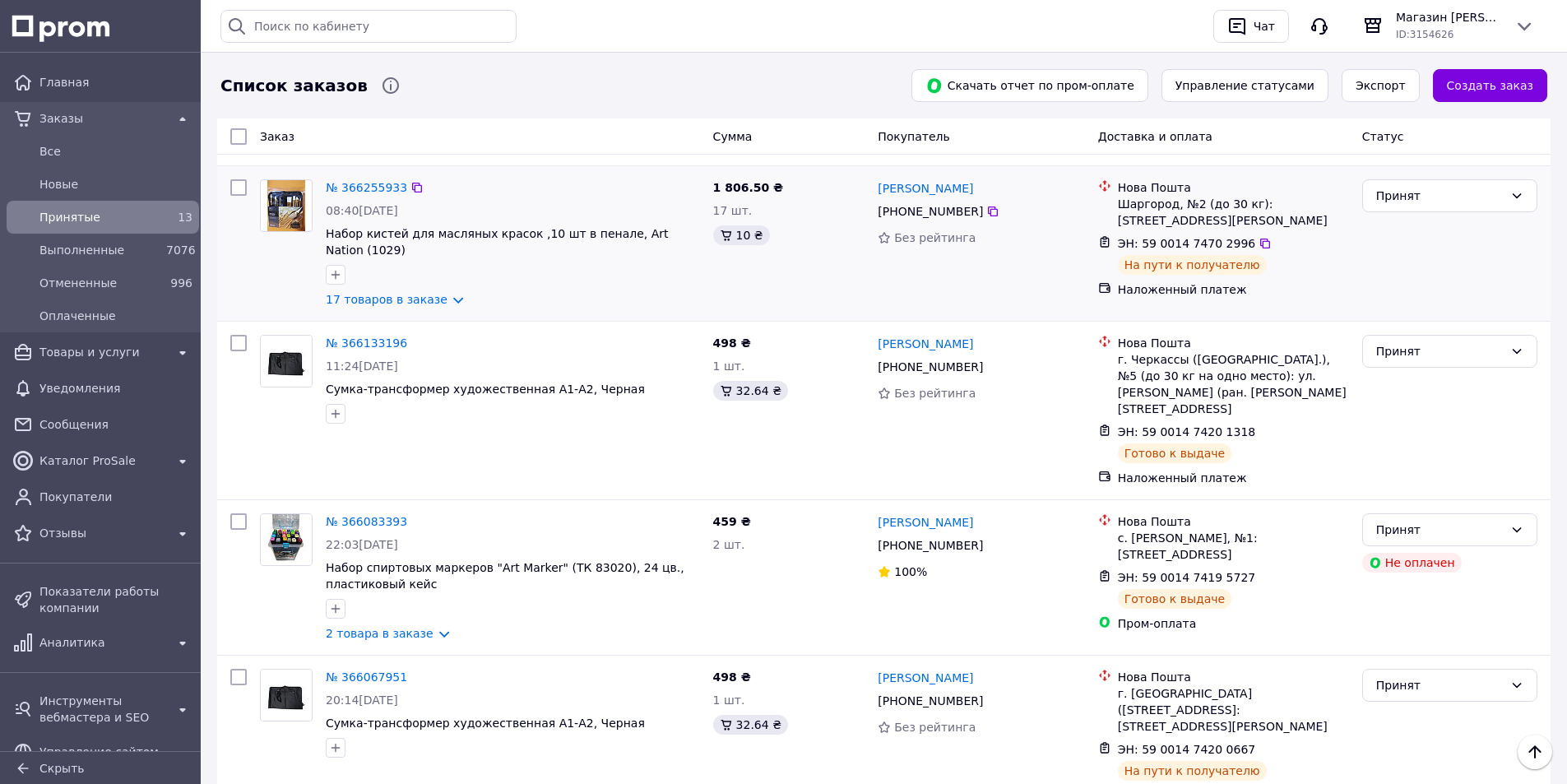
scroll to position [281, 0]
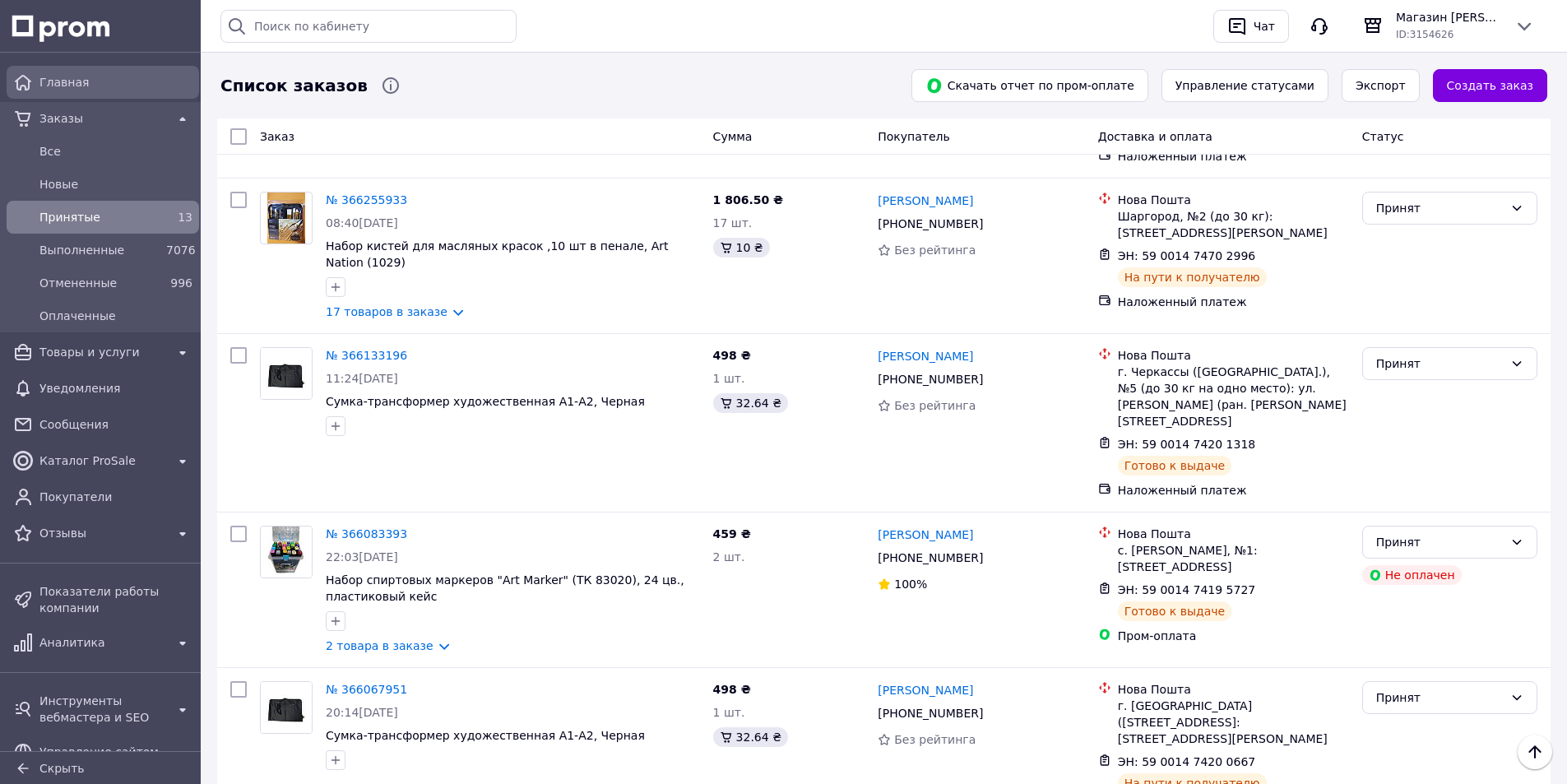
click at [82, 77] on span "Главная" at bounding box center [116, 82] width 153 height 17
